Goal: Find specific fact: Find specific fact

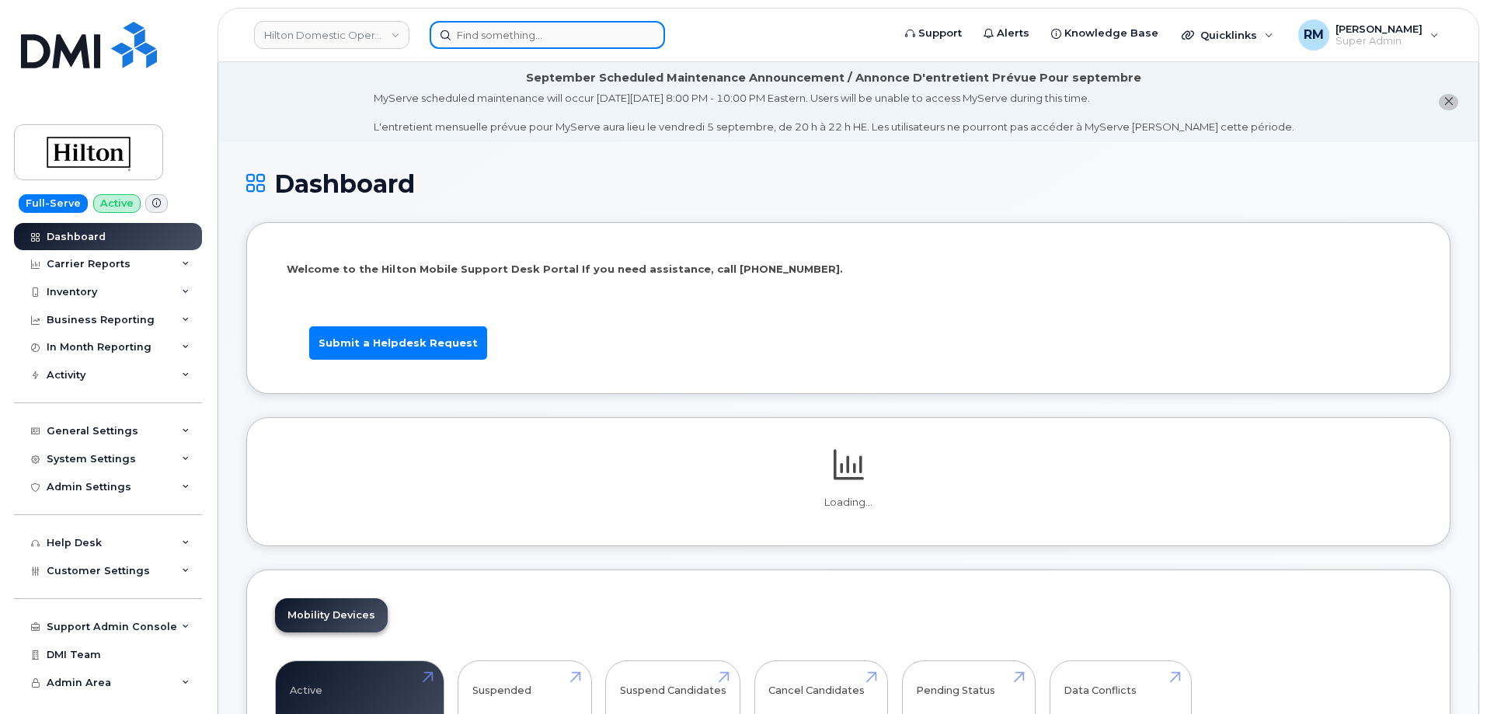
click at [528, 42] on input at bounding box center [547, 35] width 235 height 28
paste input "[PHONE_NUMBER]"
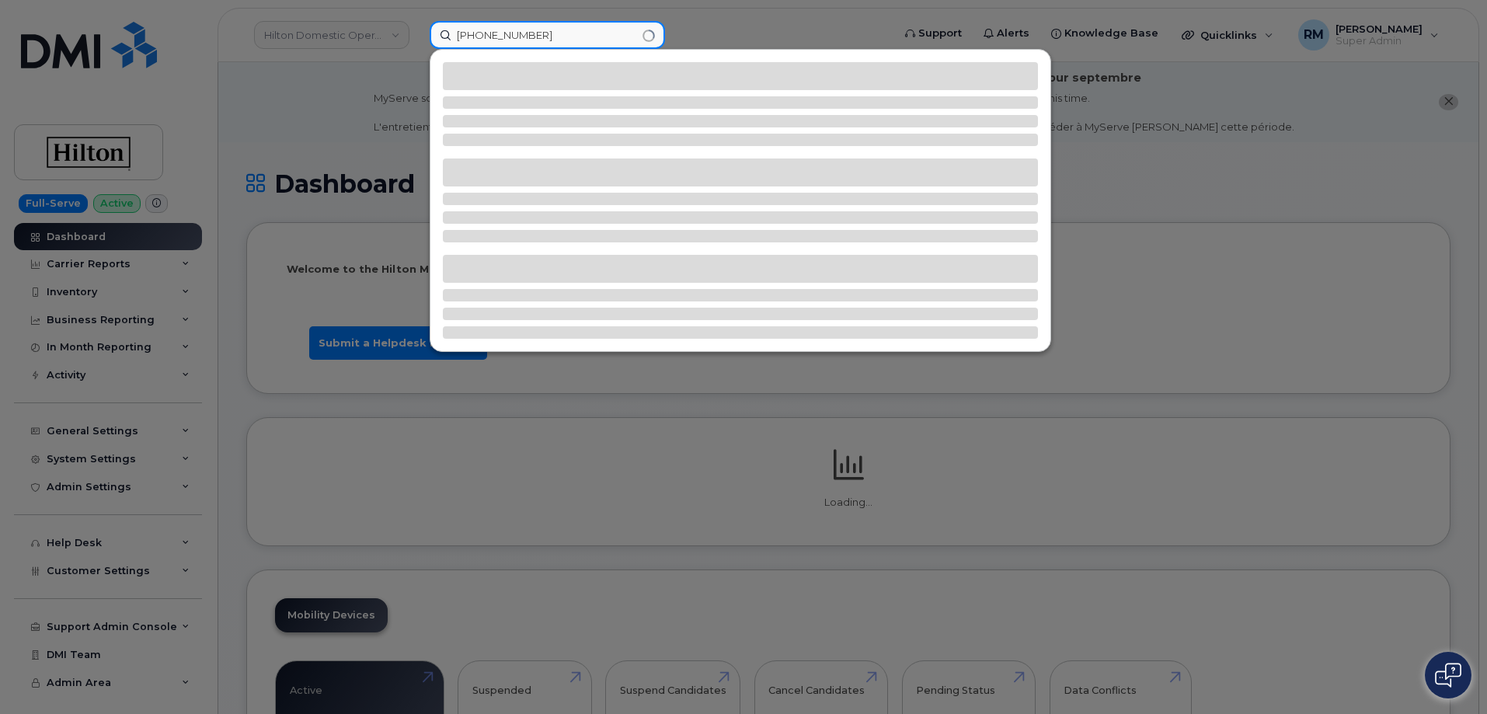
type input "[PHONE_NUMBER]"
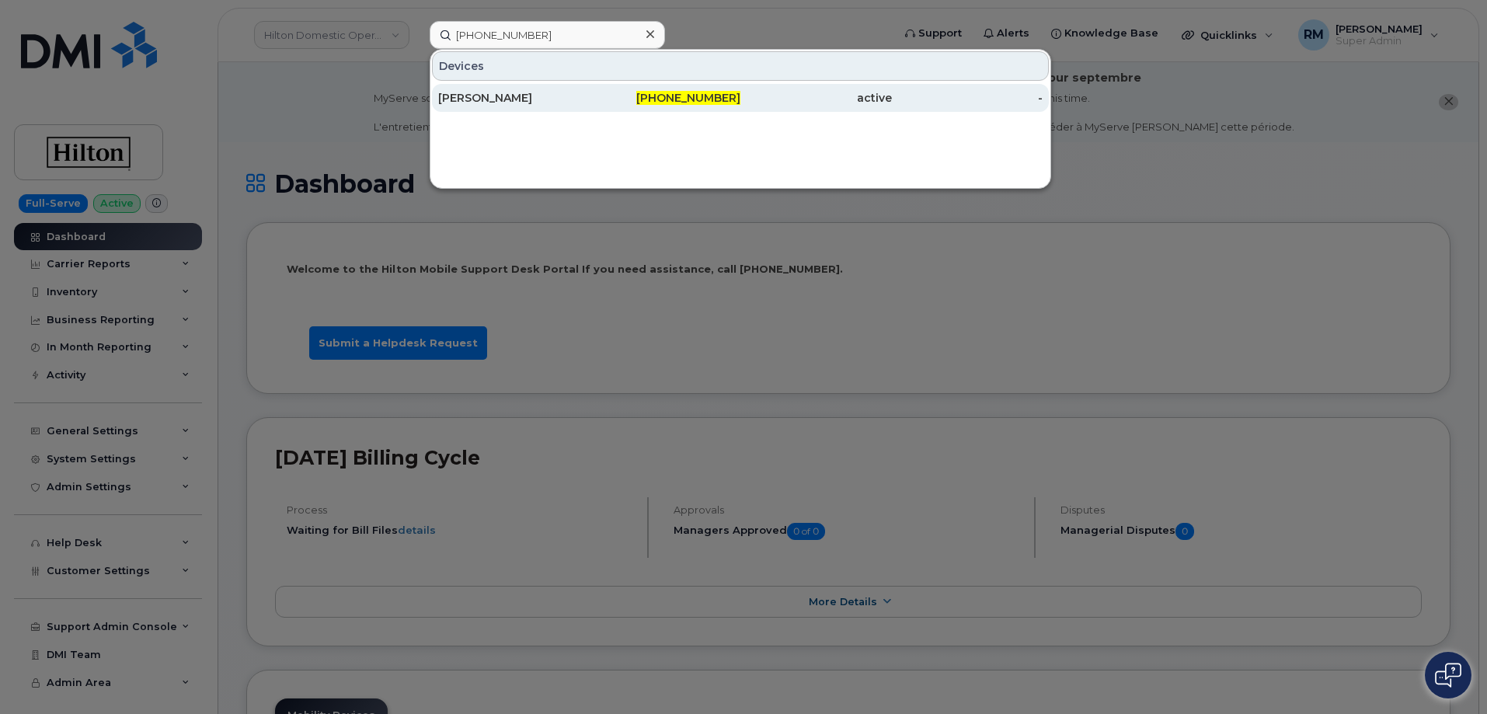
click at [513, 96] on div "[PERSON_NAME]" at bounding box center [513, 98] width 151 height 16
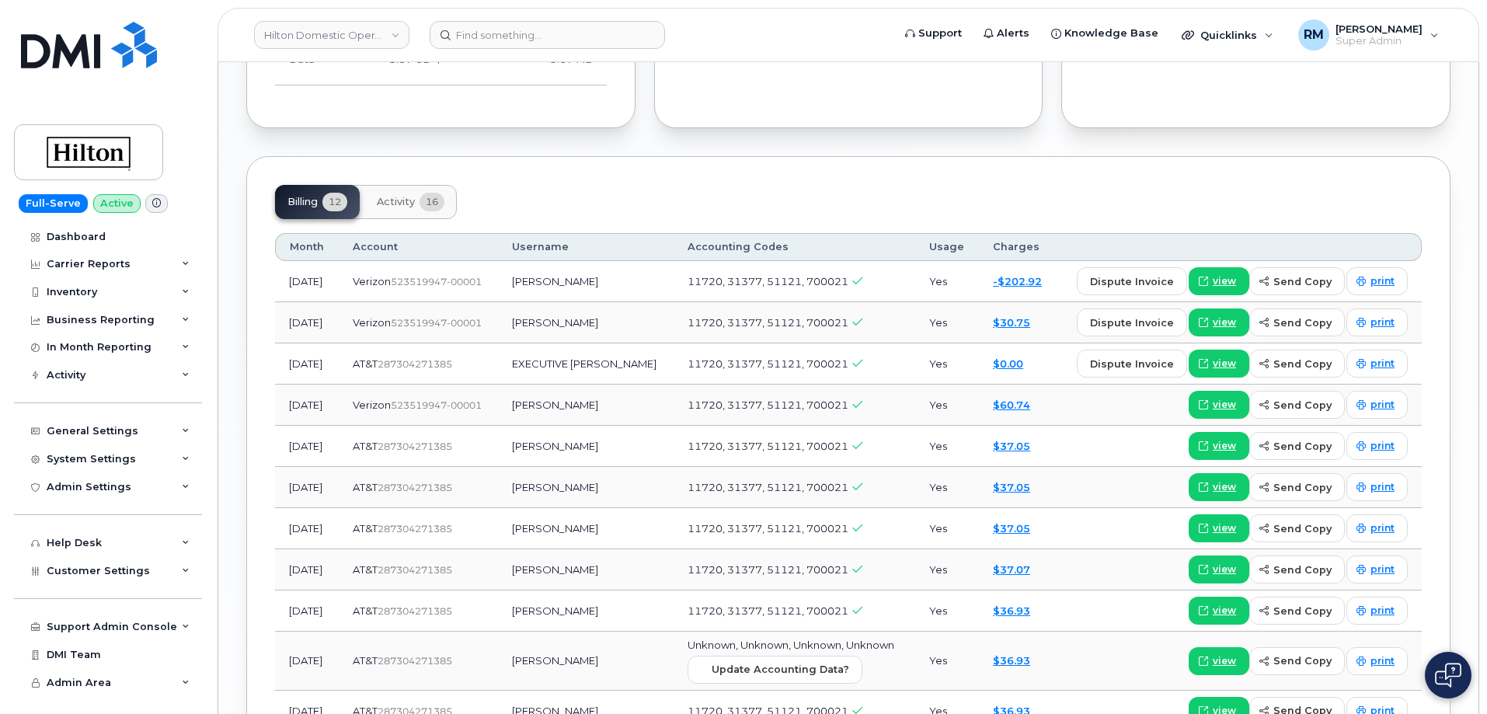
scroll to position [1243, 0]
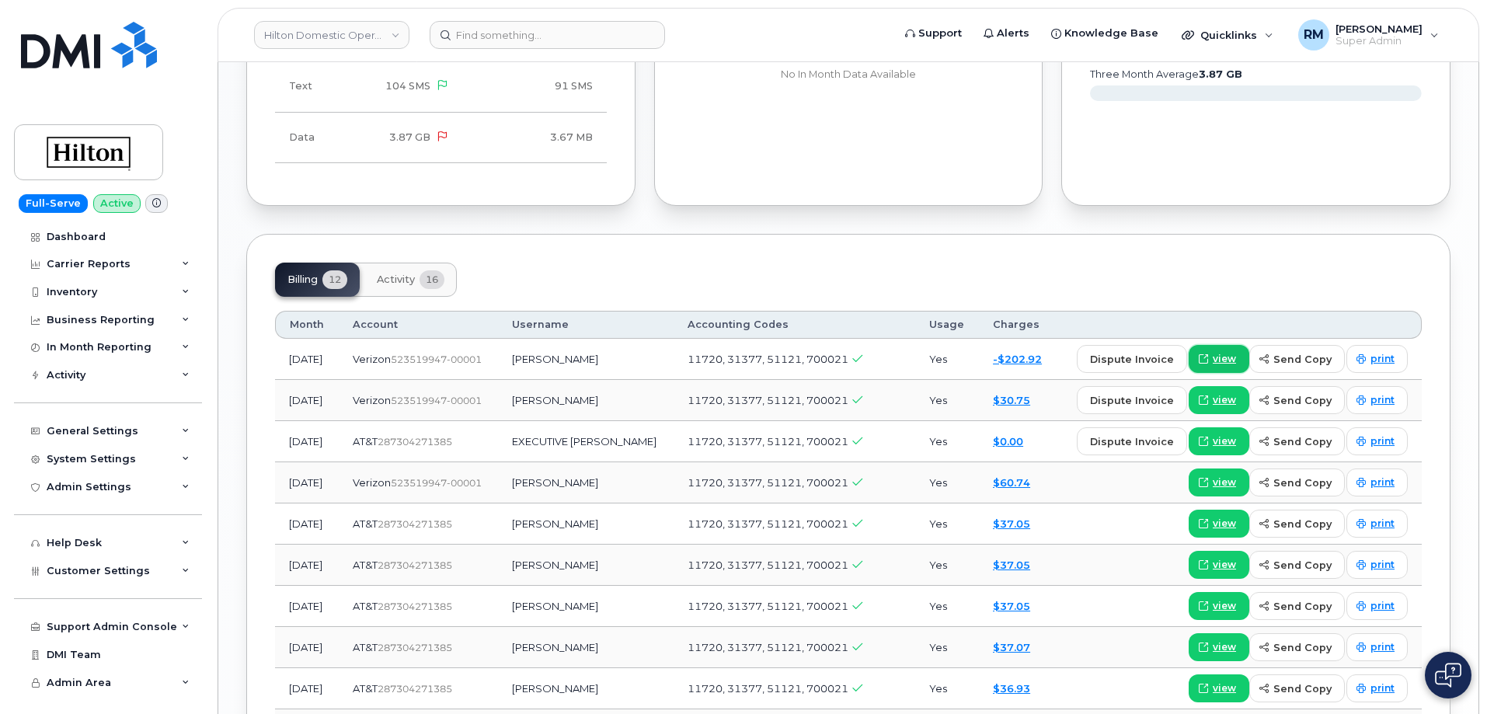
click at [1223, 352] on span "view" at bounding box center [1223, 359] width 23 height 14
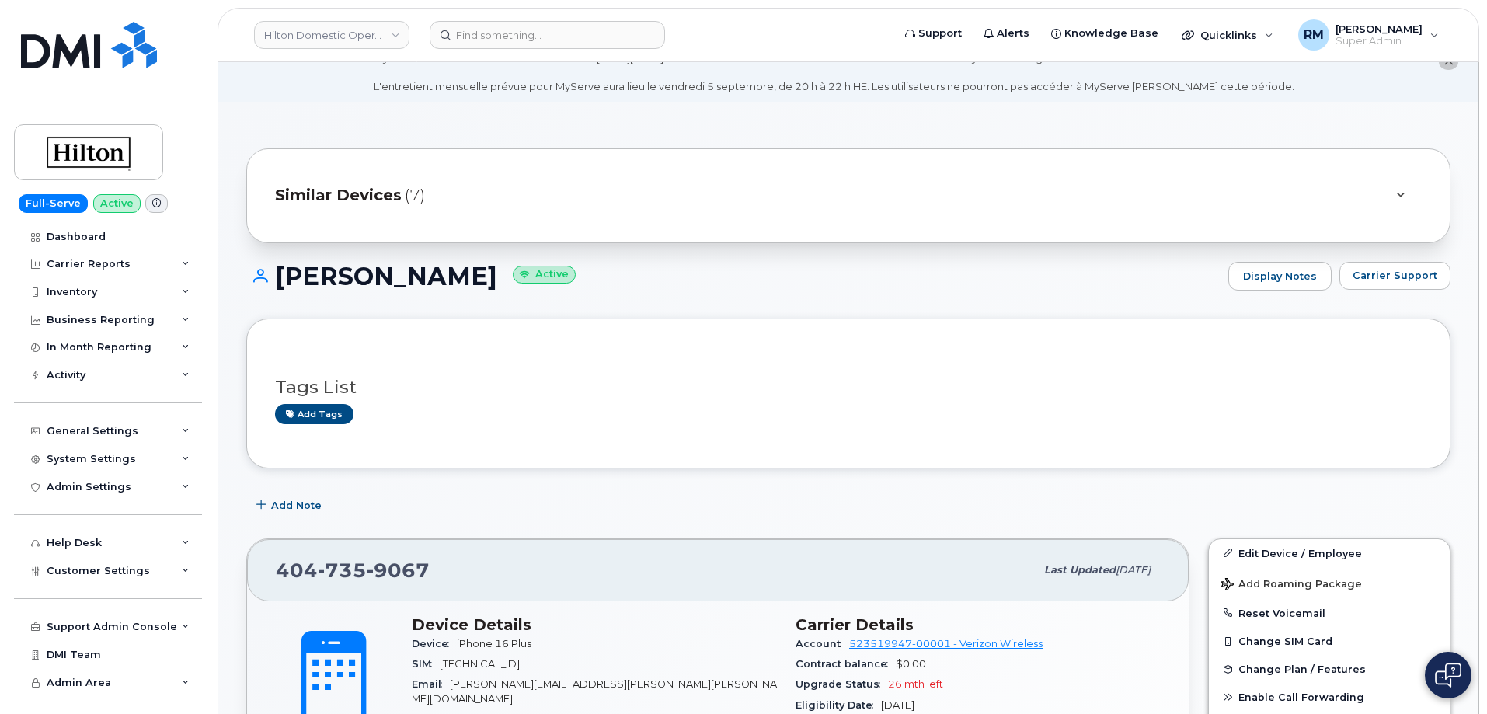
scroll to position [155, 0]
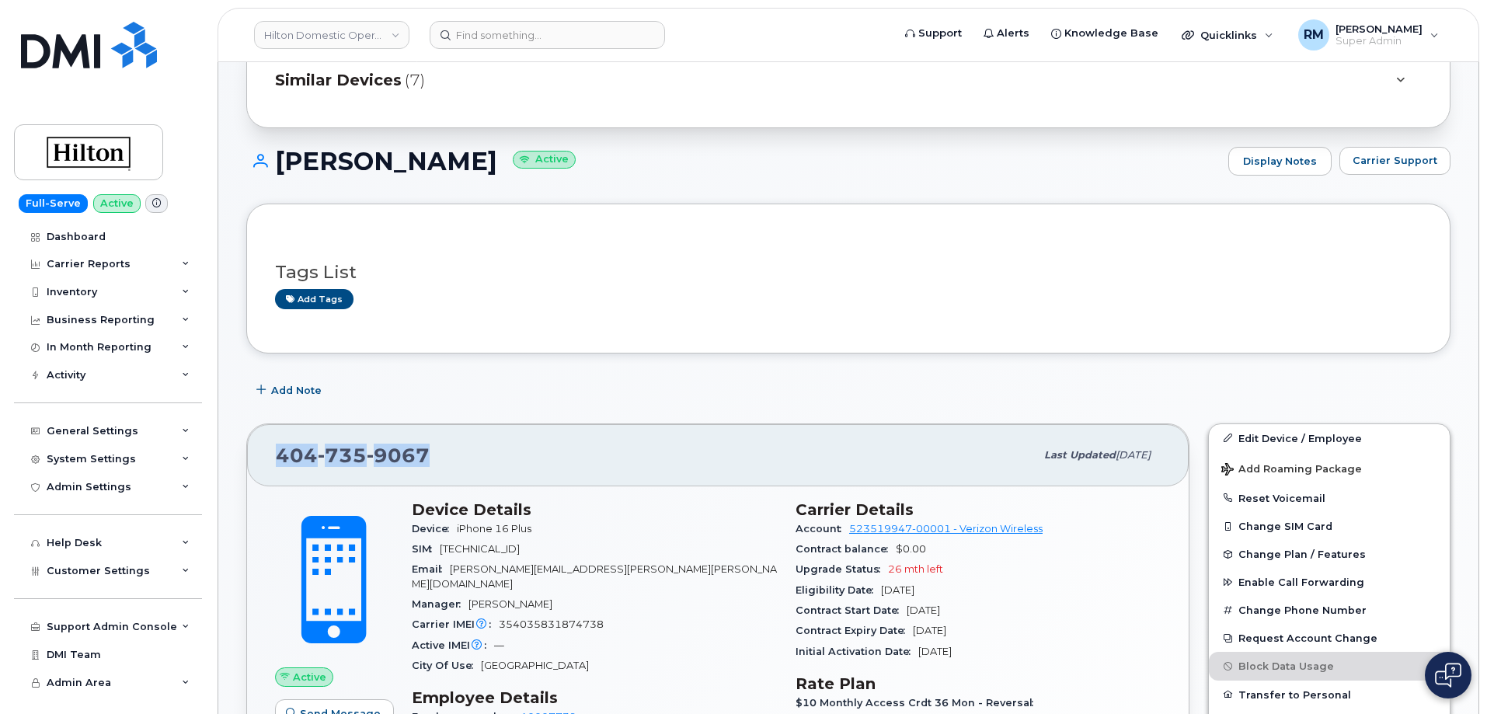
drag, startPoint x: 427, startPoint y: 454, endPoint x: 257, endPoint y: 454, distance: 170.1
click at [257, 454] on div "404 735 9067 Last updated Aug 14, 2025" at bounding box center [717, 455] width 941 height 62
copy span "404 735 9067"
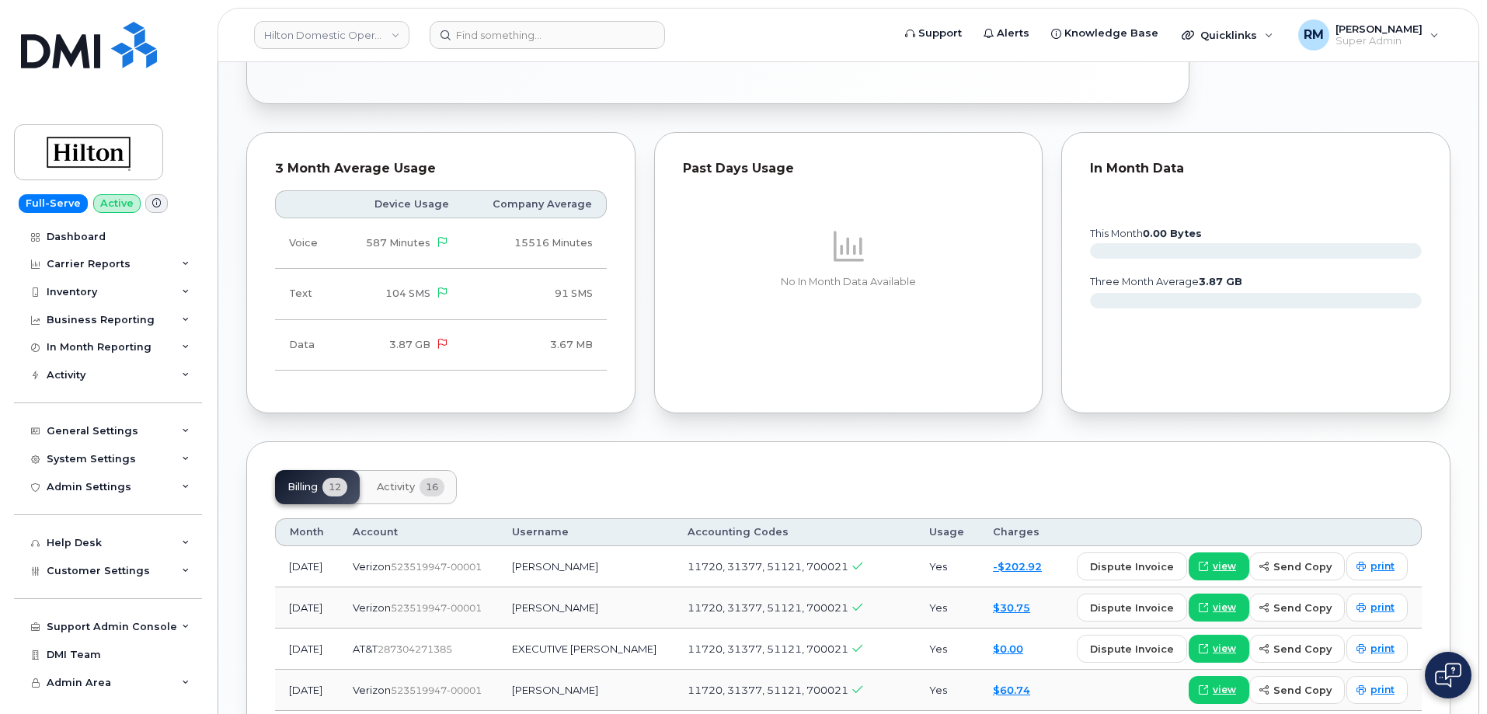
scroll to position [1243, 0]
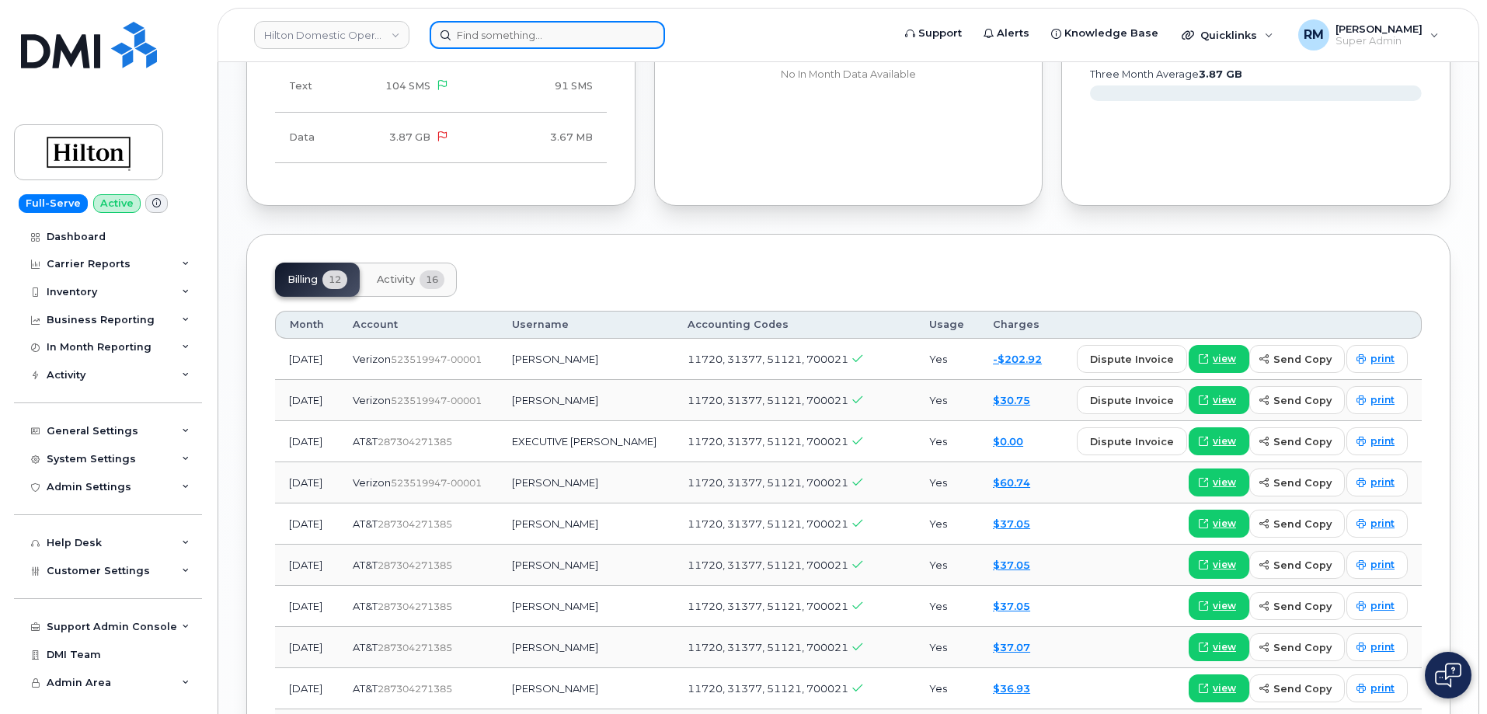
click at [478, 32] on input at bounding box center [547, 35] width 235 height 28
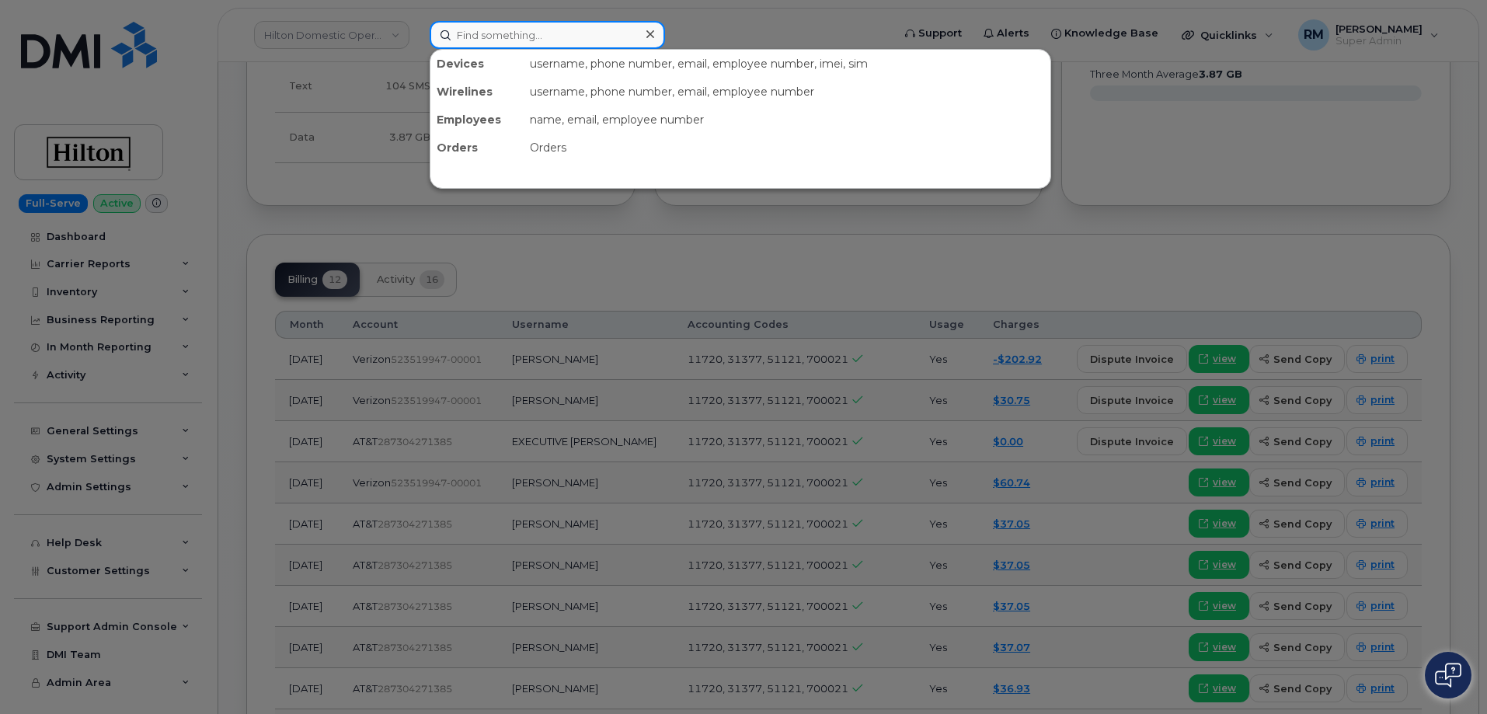
paste input "5715640175"
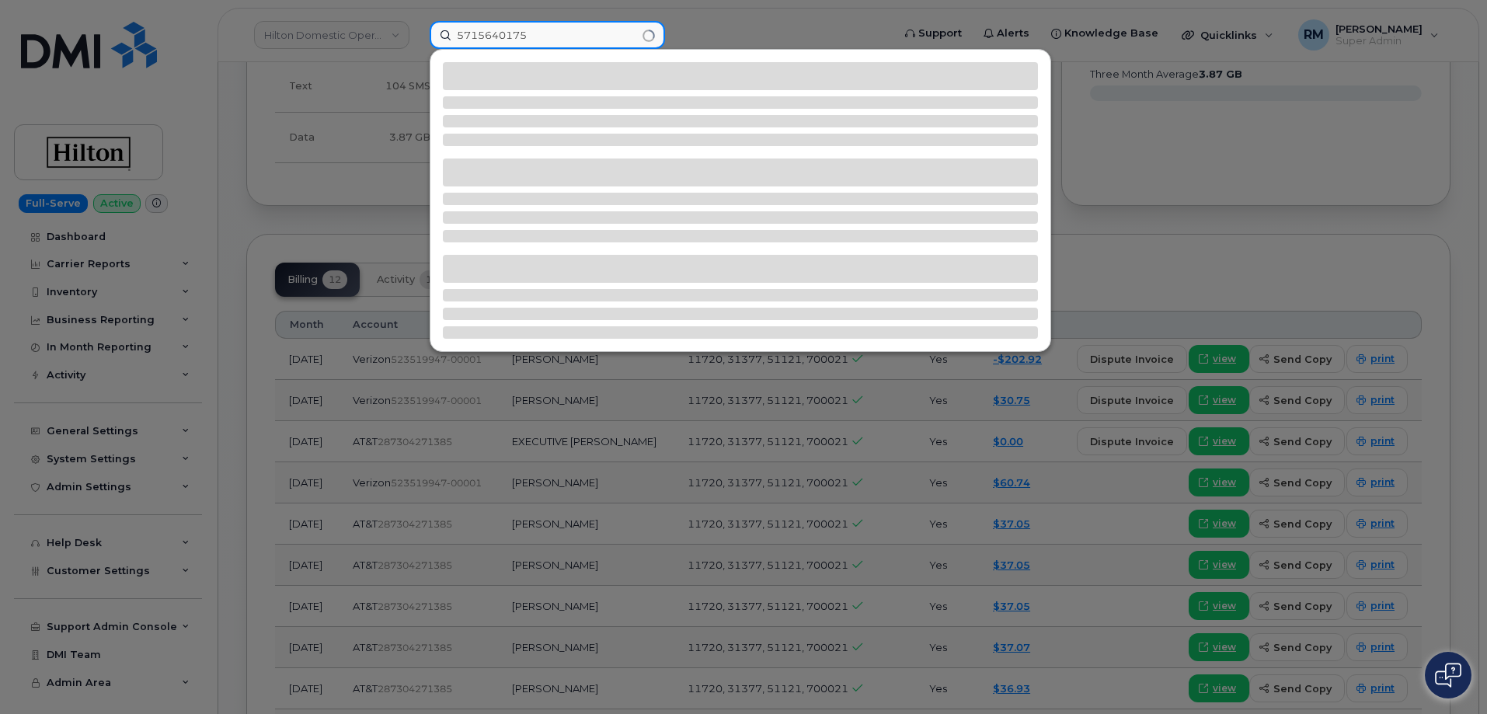
type input "5715640175"
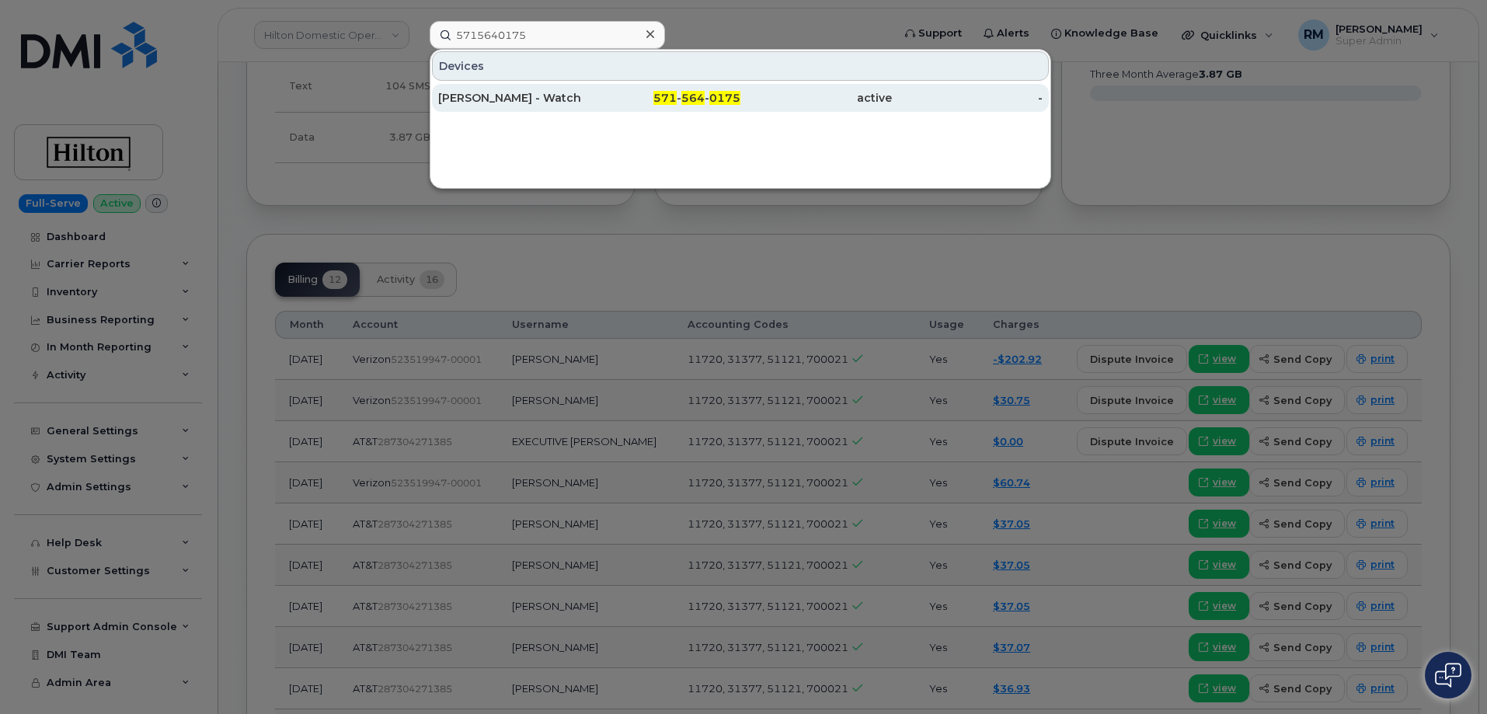
click at [526, 97] on div "Mustafa Suer - Watch" at bounding box center [513, 98] width 151 height 16
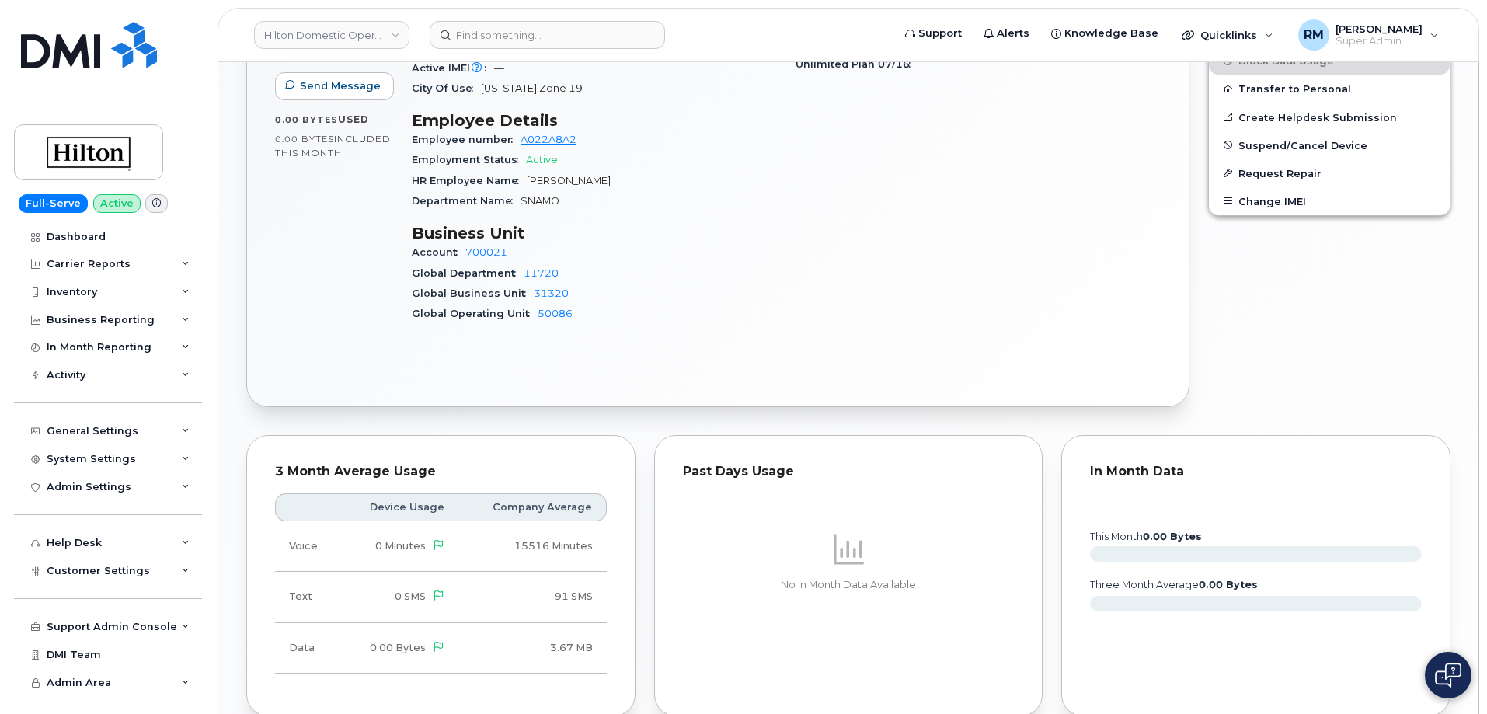
scroll to position [782, 0]
